Goal: Task Accomplishment & Management: Complete application form

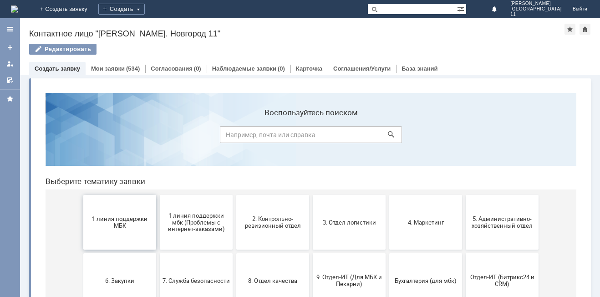
click at [108, 224] on span "1 линия поддержки МБК" at bounding box center [119, 222] width 67 height 14
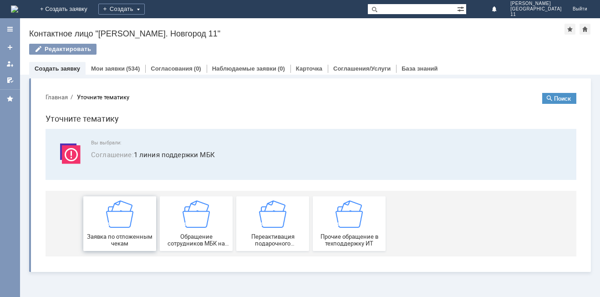
click at [123, 229] on div "Заявка по отложенным чекам" at bounding box center [119, 223] width 67 height 46
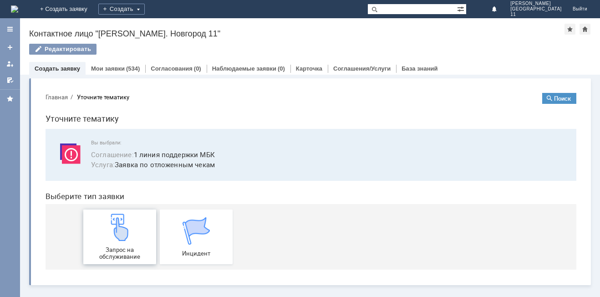
click at [127, 229] on img at bounding box center [119, 227] width 27 height 27
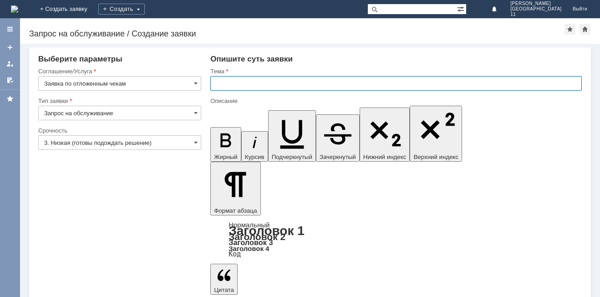
click at [235, 82] on input "text" at bounding box center [396, 83] width 372 height 15
type input "прошу удалить удаленный чеки"
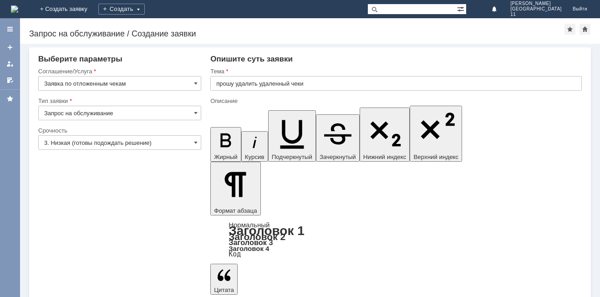
scroll to position [198, 1]
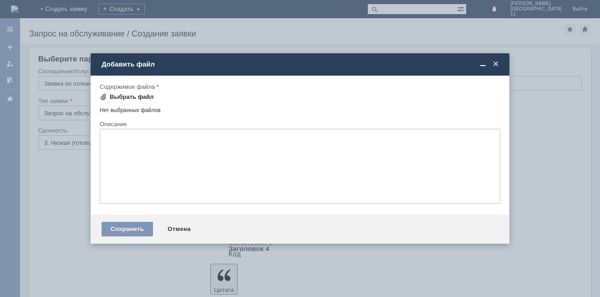
click at [126, 97] on div "Выбрать файл" at bounding box center [132, 96] width 44 height 7
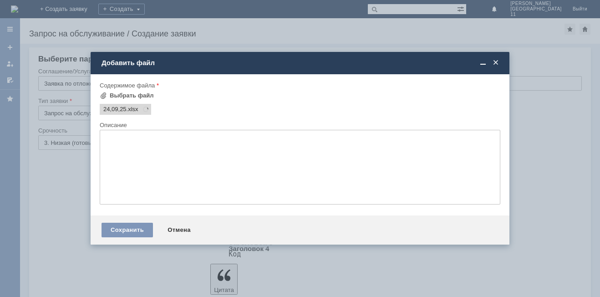
scroll to position [0, 0]
click at [141, 227] on div "Сохранить" at bounding box center [127, 230] width 51 height 15
